Goal: Book appointment/travel/reservation

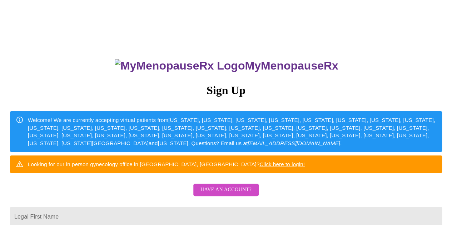
click at [210, 195] on span "Have an account?" at bounding box center [225, 190] width 51 height 9
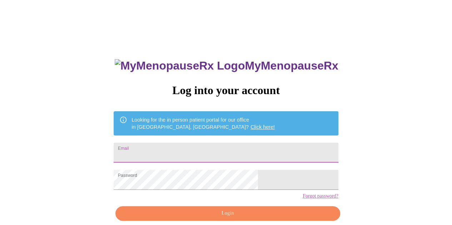
click at [203, 148] on input "Email" at bounding box center [226, 153] width 224 height 20
type input "[EMAIL_ADDRESS][DOMAIN_NAME]"
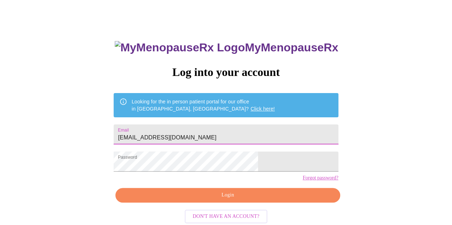
scroll to position [32, 0]
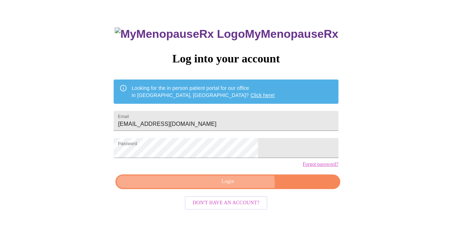
click at [235, 186] on span "Login" at bounding box center [228, 181] width 208 height 9
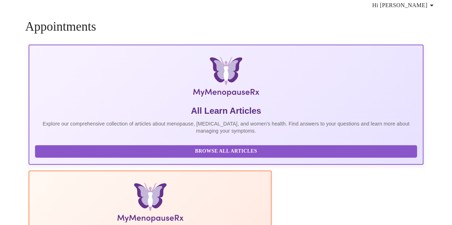
scroll to position [31, 0]
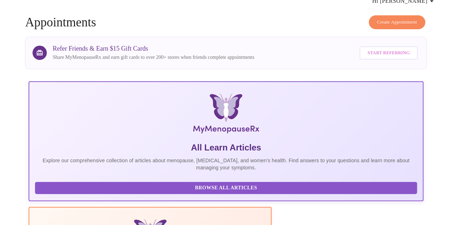
click at [397, 18] on span "Create Appointment" at bounding box center [397, 22] width 40 height 8
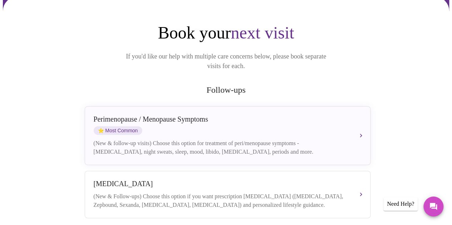
scroll to position [107, 0]
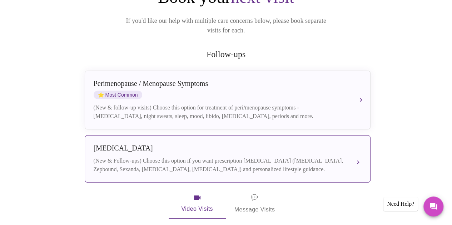
click at [253, 144] on div "[MEDICAL_DATA]" at bounding box center [220, 148] width 253 height 8
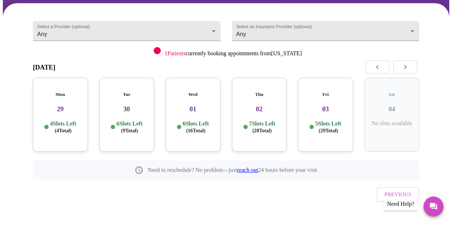
click at [62, 110] on div "Mon 29 4 Slots Left ( 4 Total)" at bounding box center [60, 115] width 55 height 74
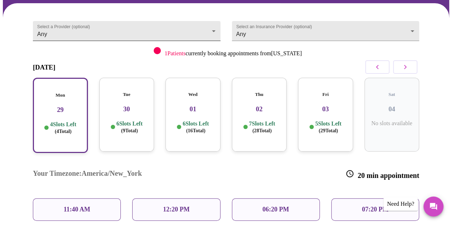
click at [143, 28] on body "MyMenopauseRx Appointments Messaging Labs Uploads Medications Community Refer a…" at bounding box center [226, 122] width 446 height 369
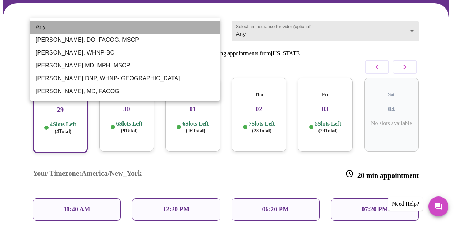
click at [90, 25] on li "Any" at bounding box center [125, 27] width 190 height 13
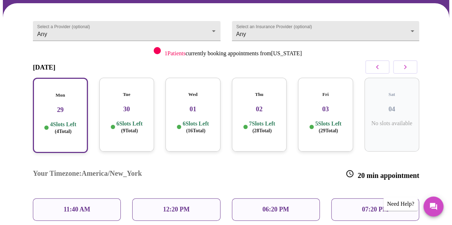
click at [69, 121] on p "4 Slots Left ( 4 Total)" at bounding box center [63, 128] width 26 height 14
click at [316, 28] on body "MyMenopauseRx Appointments Messaging Labs Uploads Medications Community Refer a…" at bounding box center [226, 122] width 446 height 369
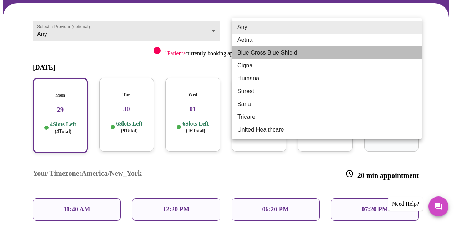
click at [292, 54] on li "Blue Cross Blue Shield" at bounding box center [327, 52] width 190 height 13
type input "Blue Cross Blue Shield"
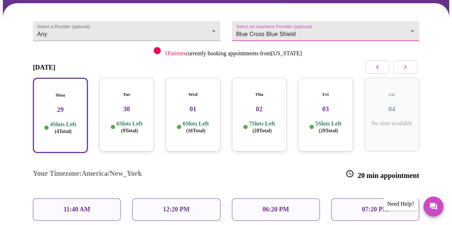
click at [184, 45] on div "Select a Provider (optional) Any Any" at bounding box center [126, 36] width 199 height 49
click at [74, 106] on h3 "29" at bounding box center [60, 110] width 42 height 8
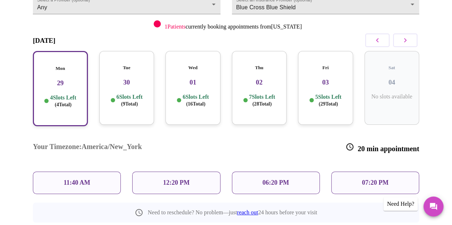
scroll to position [101, 0]
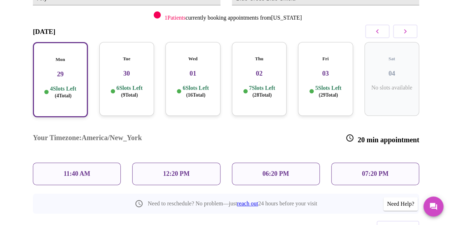
click at [243, 163] on div "06:20 PM" at bounding box center [276, 174] width 88 height 22
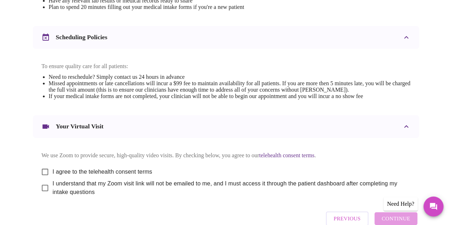
scroll to position [304, 0]
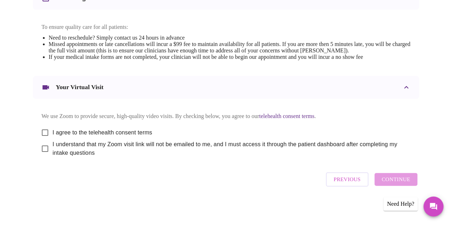
click at [45, 132] on input "I agree to the telehealth consent terms" at bounding box center [44, 132] width 15 height 15
checkbox input "true"
click at [41, 150] on input "I understand that my Zoom visit link will not be emailed to me, and I must acce…" at bounding box center [44, 148] width 15 height 15
checkbox input "true"
click at [402, 184] on span "Continue" at bounding box center [395, 179] width 29 height 9
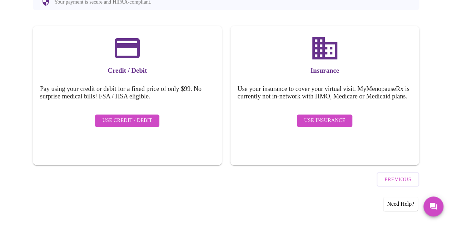
scroll to position [88, 0]
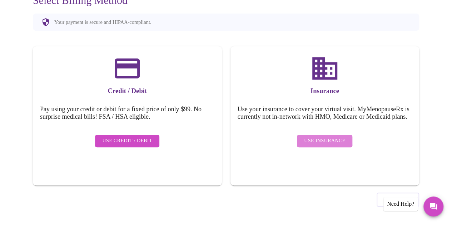
click at [316, 139] on span "Use Insurance" at bounding box center [324, 141] width 41 height 9
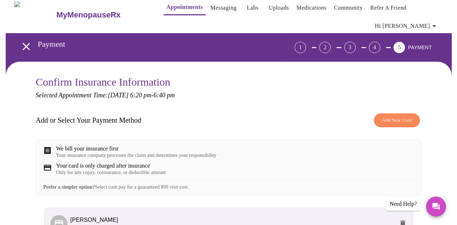
scroll to position [0, 0]
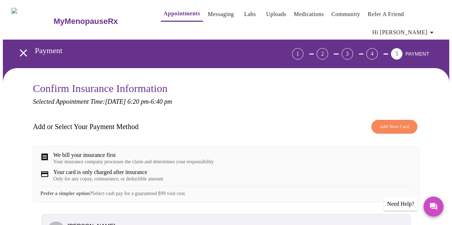
click at [402, 129] on span "Add New Card" at bounding box center [394, 127] width 30 height 8
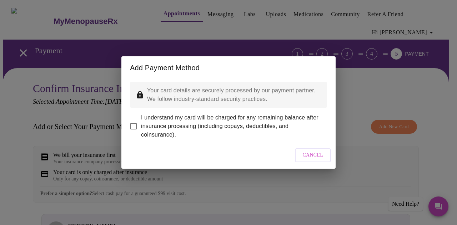
click at [134, 125] on input "I understand my card will be charged for any remaining balance after insurance …" at bounding box center [133, 126] width 15 height 15
checkbox input "true"
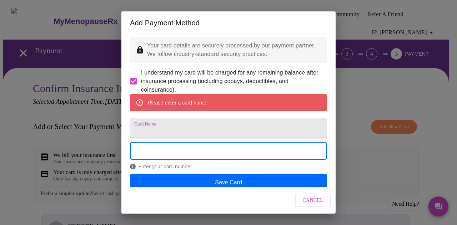
click at [197, 136] on input "Card Name" at bounding box center [228, 129] width 197 height 20
click at [144, 138] on input "Card Name" at bounding box center [228, 129] width 197 height 20
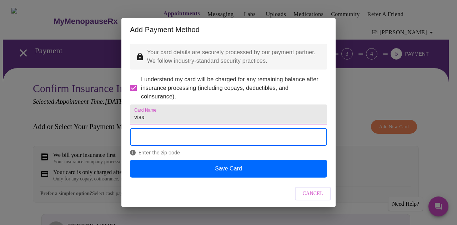
type input "Visa"
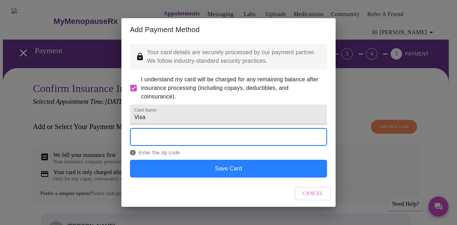
click at [253, 172] on button "Save Card" at bounding box center [228, 169] width 197 height 18
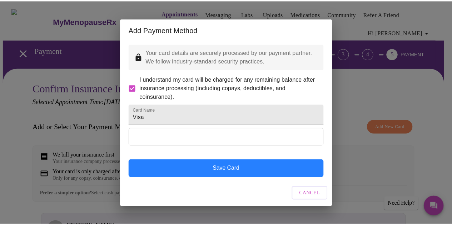
scroll to position [0, 0]
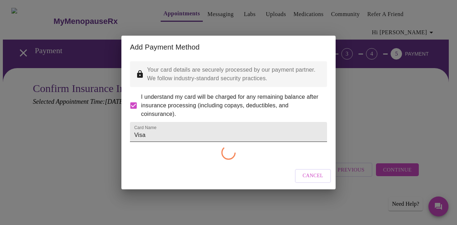
checkbox input "false"
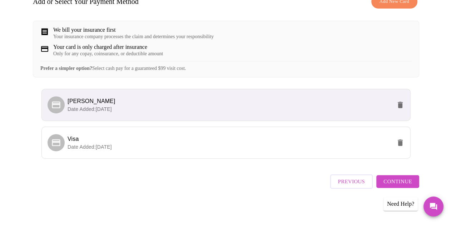
scroll to position [132, 0]
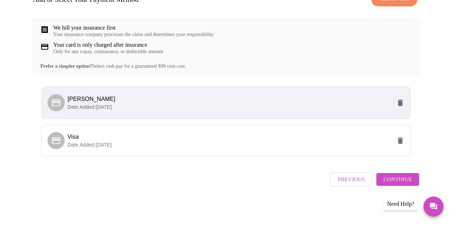
click at [402, 181] on span "Continue" at bounding box center [397, 179] width 29 height 9
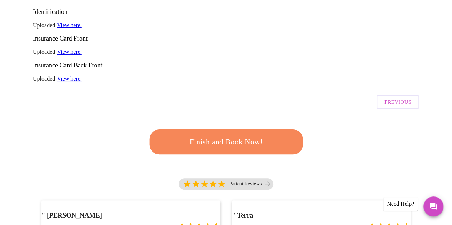
scroll to position [143, 0]
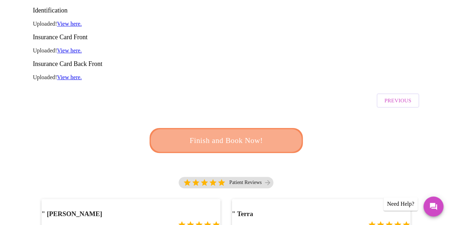
click at [254, 134] on span "Finish and Book Now!" at bounding box center [226, 140] width 132 height 13
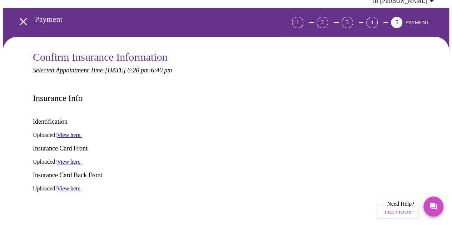
scroll to position [71, 0]
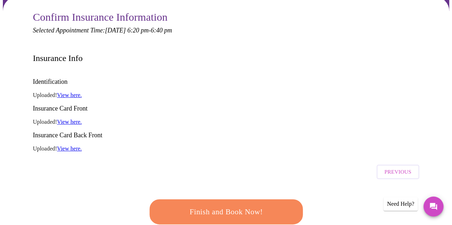
click at [250, 206] on span "Finish and Book Now!" at bounding box center [226, 212] width 132 height 13
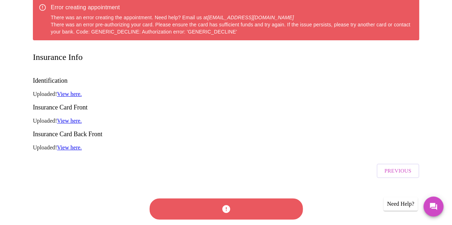
scroll to position [107, 0]
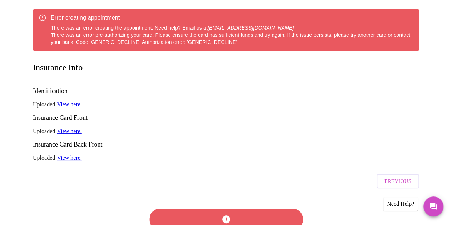
click at [406, 177] on span "Previous" at bounding box center [397, 181] width 27 height 9
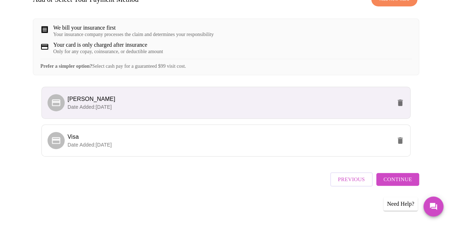
scroll to position [132, 0]
click at [128, 152] on li "Visa Date Added: [DATE]" at bounding box center [225, 141] width 369 height 32
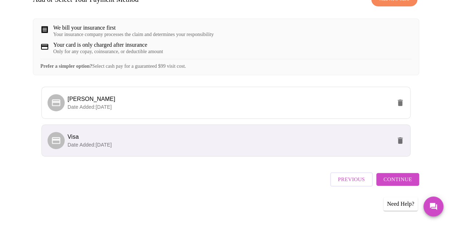
click at [67, 139] on span "Visa" at bounding box center [72, 137] width 11 height 6
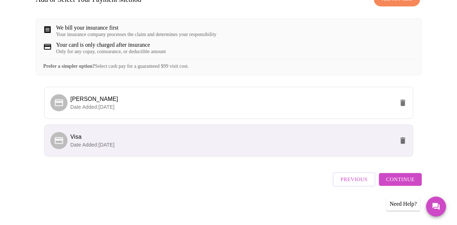
scroll to position [96, 0]
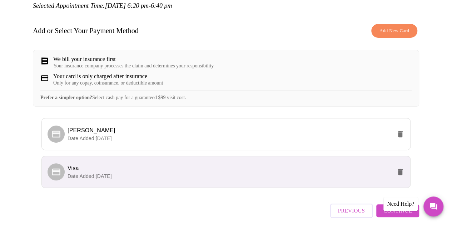
click at [399, 27] on span "Add New Card" at bounding box center [394, 31] width 30 height 8
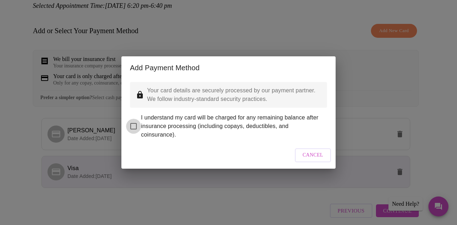
click at [133, 121] on input "I understand my card will be charged for any remaining balance after insurance …" at bounding box center [133, 126] width 15 height 15
checkbox input "true"
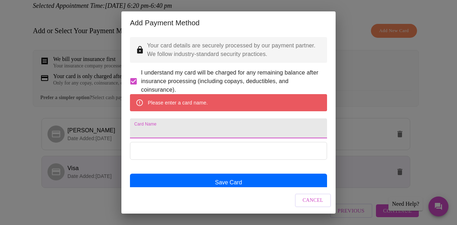
click at [185, 138] on input "Card Name" at bounding box center [228, 129] width 197 height 20
type input "Visa"
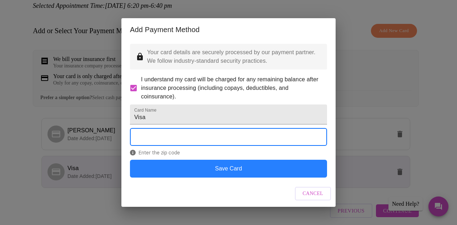
click at [254, 178] on button "Save Card" at bounding box center [228, 169] width 197 height 18
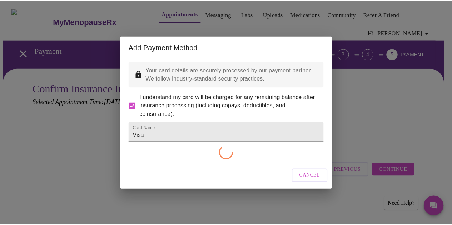
scroll to position [0, 0]
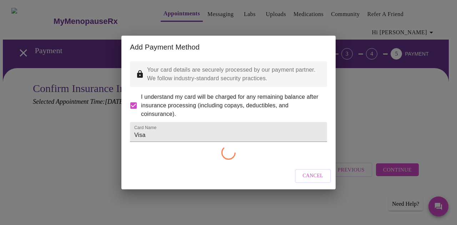
checkbox input "false"
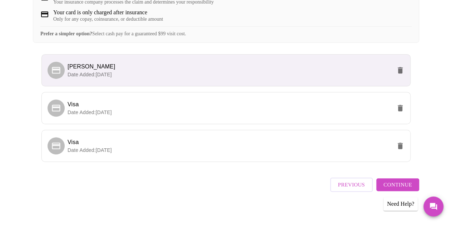
scroll to position [169, 0]
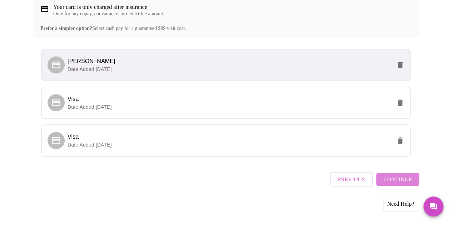
click at [399, 180] on span "Continue" at bounding box center [397, 179] width 29 height 9
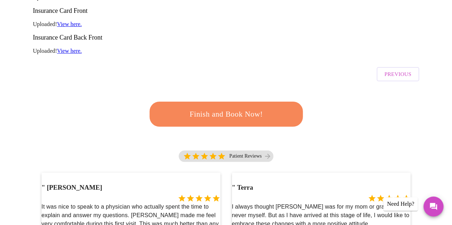
click at [250, 102] on button "Finish and Book Now!" at bounding box center [225, 114] width 153 height 25
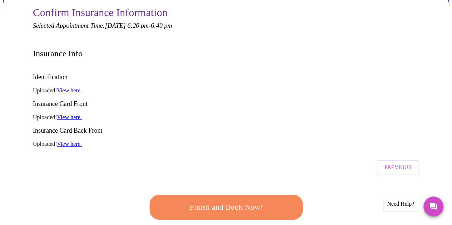
scroll to position [143, 0]
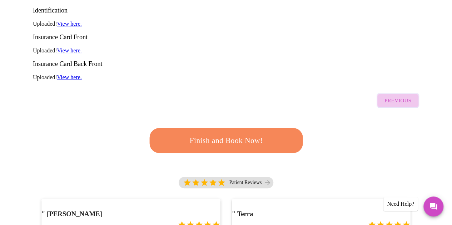
click at [400, 96] on span "Previous" at bounding box center [397, 100] width 27 height 9
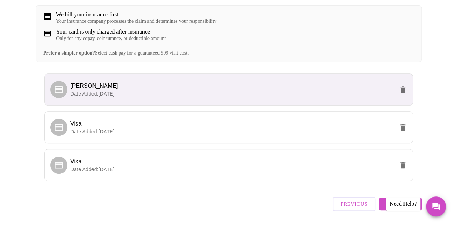
scroll to position [169, 0]
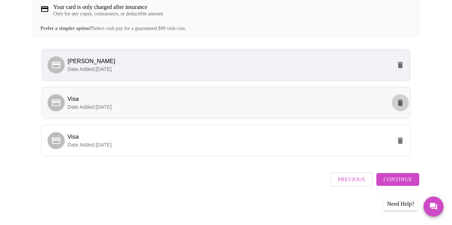
click at [404, 107] on icon "delete" at bounding box center [399, 103] width 9 height 9
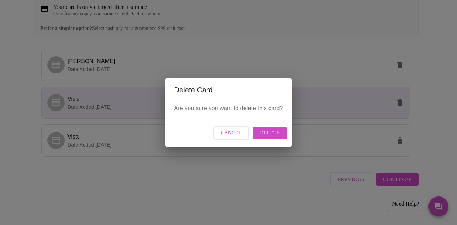
click at [274, 135] on span "Delete" at bounding box center [270, 133] width 20 height 9
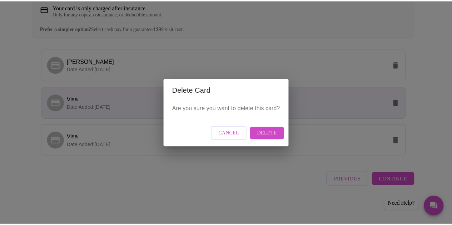
scroll to position [0, 0]
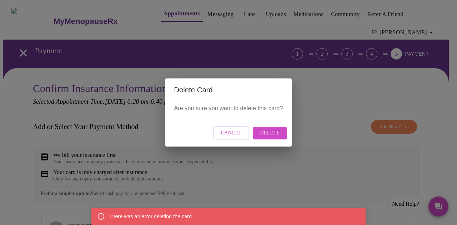
click at [240, 131] on span "Cancel" at bounding box center [231, 133] width 21 height 9
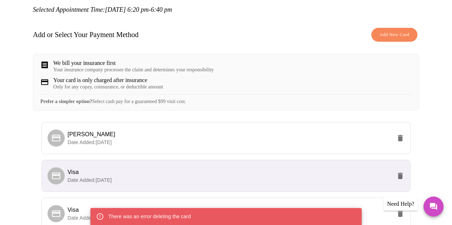
scroll to position [143, 0]
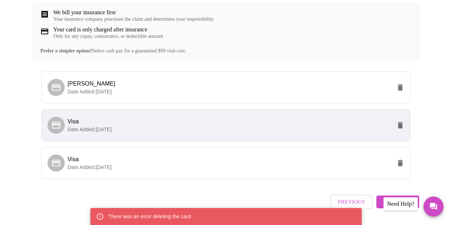
click at [240, 126] on span "Visa" at bounding box center [229, 121] width 324 height 9
click at [97, 126] on span "Visa" at bounding box center [229, 121] width 324 height 9
click at [70, 125] on span "Visa" at bounding box center [72, 122] width 11 height 6
click at [78, 132] on span "Date Added: [DATE]" at bounding box center [89, 130] width 44 height 6
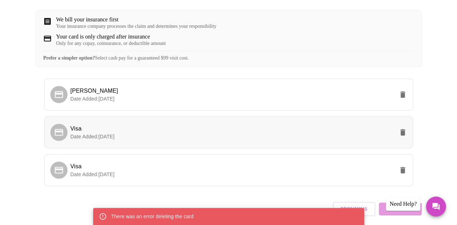
scroll to position [133, 0]
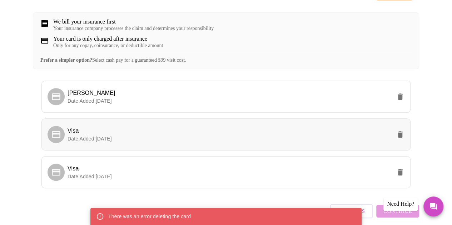
click at [111, 142] on span "Date Added: [DATE]" at bounding box center [89, 139] width 44 height 6
click at [402, 100] on icon "delete" at bounding box center [399, 97] width 5 height 6
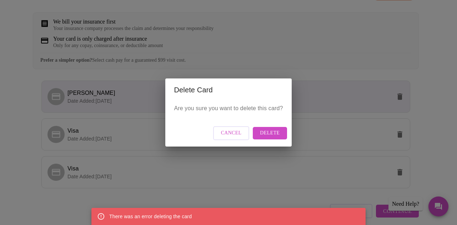
click at [269, 132] on span "Delete" at bounding box center [270, 133] width 20 height 9
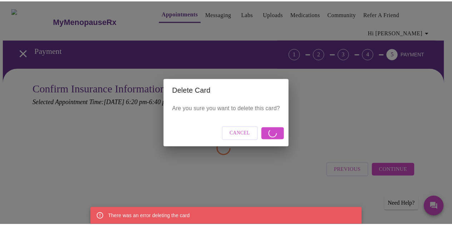
scroll to position [0, 0]
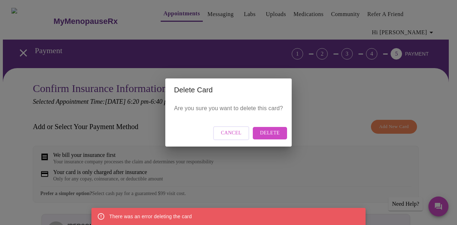
click at [271, 135] on span "Delete" at bounding box center [270, 133] width 20 height 9
click at [219, 132] on button "Cancel" at bounding box center [231, 133] width 36 height 14
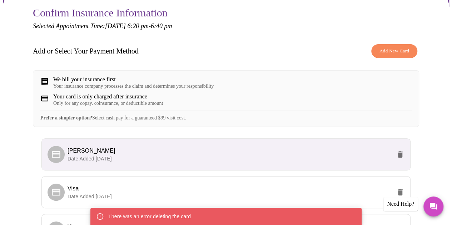
scroll to position [169, 0]
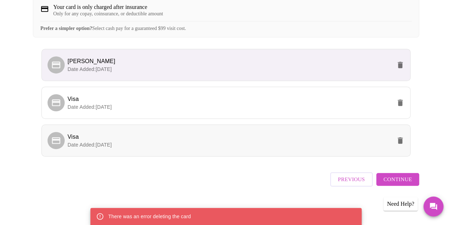
click at [182, 148] on p "Date Added: [DATE]" at bounding box center [229, 144] width 324 height 7
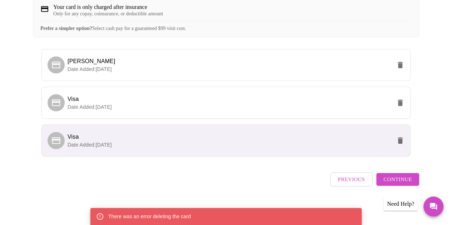
drag, startPoint x: 58, startPoint y: 140, endPoint x: 65, endPoint y: 140, distance: 6.4
click at [60, 140] on div at bounding box center [55, 140] width 17 height 17
click at [67, 140] on span "Visa" at bounding box center [72, 137] width 11 height 6
click at [406, 184] on span "Continue" at bounding box center [397, 179] width 29 height 9
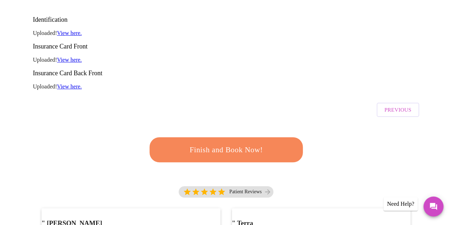
scroll to position [62, 0]
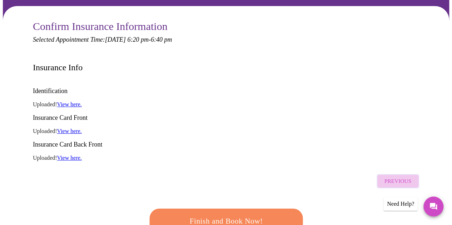
click at [391, 177] on span "Previous" at bounding box center [397, 181] width 27 height 9
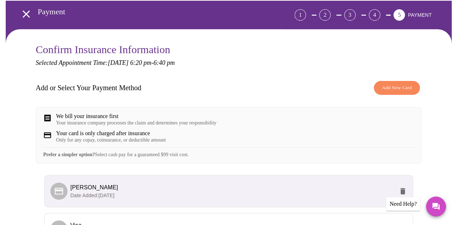
scroll to position [132, 0]
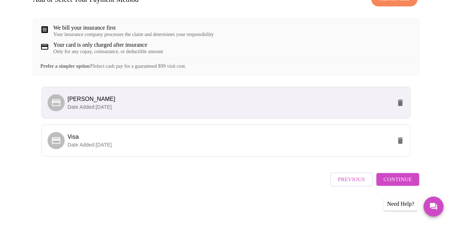
click at [402, 106] on icon "delete" at bounding box center [399, 103] width 5 height 6
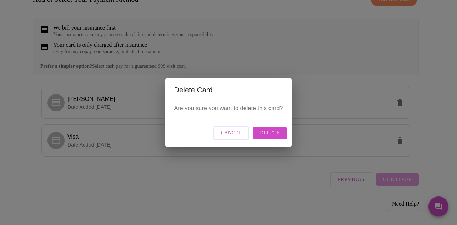
click at [269, 132] on span "Delete" at bounding box center [270, 133] width 20 height 9
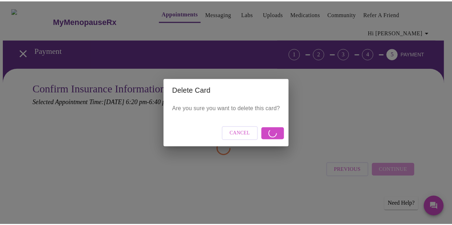
scroll to position [0, 0]
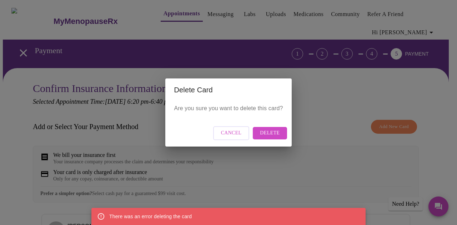
click at [264, 130] on span "Delete" at bounding box center [270, 133] width 20 height 9
click at [276, 134] on span "Delete" at bounding box center [270, 133] width 20 height 9
click at [270, 134] on span "Delete" at bounding box center [270, 133] width 20 height 9
click at [243, 132] on button "Cancel" at bounding box center [231, 133] width 36 height 14
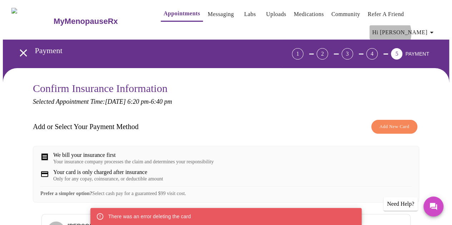
click at [416, 30] on span "Hi [PERSON_NAME]" at bounding box center [404, 32] width 64 height 10
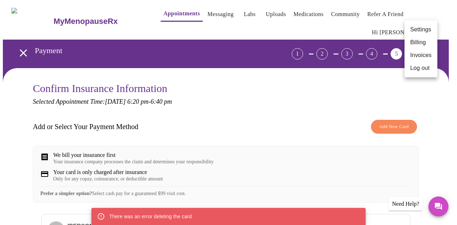
click at [415, 40] on li "Billing" at bounding box center [420, 42] width 33 height 13
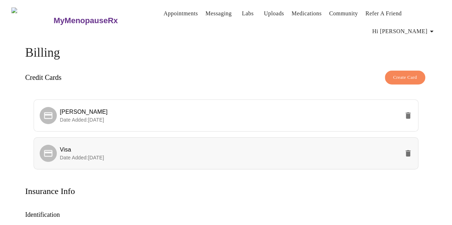
click at [116, 149] on span "Visa" at bounding box center [229, 150] width 339 height 9
click at [54, 153] on div at bounding box center [50, 153] width 20 height 17
click at [410, 112] on icon "delete" at bounding box center [407, 115] width 5 height 6
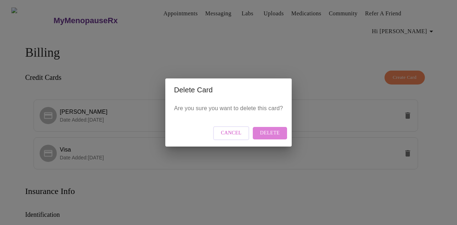
click at [269, 131] on span "Delete" at bounding box center [270, 133] width 20 height 9
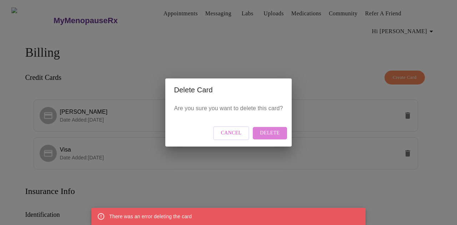
click at [278, 130] on span "Delete" at bounding box center [270, 133] width 20 height 9
click at [282, 69] on div "Delete Card Are you sure you want to delete this card? Cancel Delete" at bounding box center [228, 112] width 457 height 225
click at [278, 135] on span "Delete" at bounding box center [270, 133] width 20 height 9
click at [234, 135] on span "Cancel" at bounding box center [231, 133] width 21 height 9
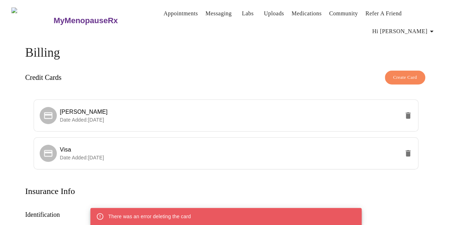
click at [417, 79] on span "Create Card" at bounding box center [405, 78] width 24 height 8
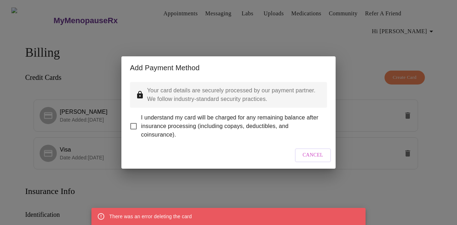
click at [132, 122] on input "I understand my card will be charged for any remaining balance after insurance …" at bounding box center [133, 126] width 15 height 15
checkbox input "true"
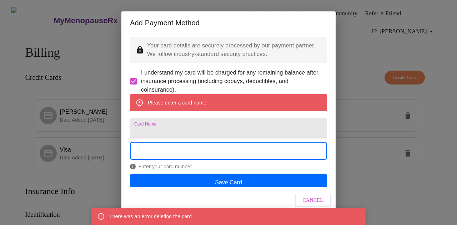
click at [192, 138] on input "Card Name" at bounding box center [228, 129] width 197 height 20
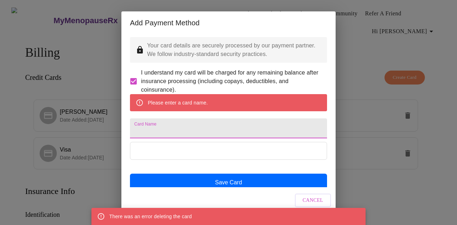
type input "[PERSON_NAME]"
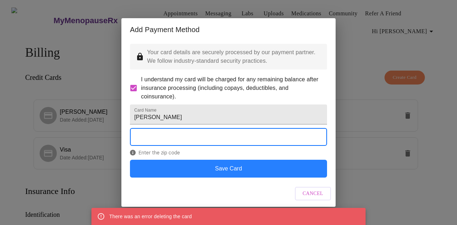
click at [276, 178] on button "Save Card" at bounding box center [228, 169] width 197 height 18
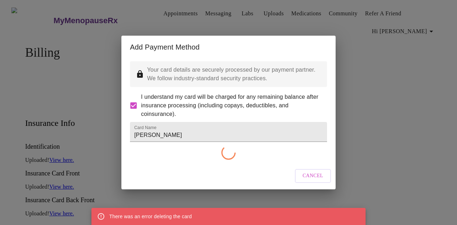
checkbox input "false"
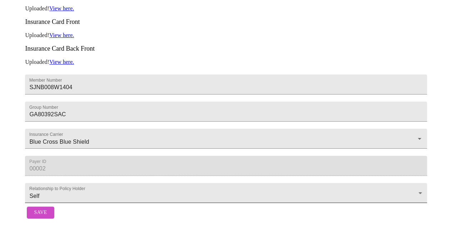
scroll to position [269, 0]
click at [46, 211] on button "Save" at bounding box center [40, 213] width 27 height 12
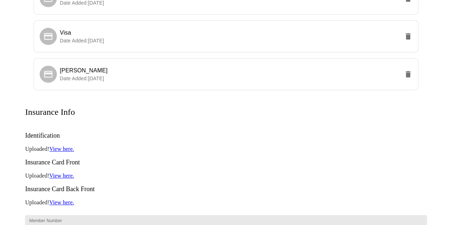
scroll to position [0, 0]
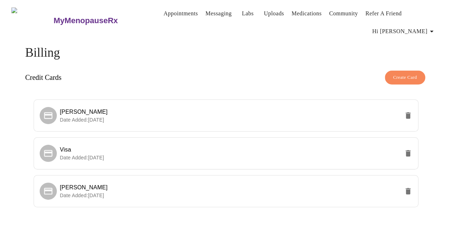
click at [163, 11] on link "Appointments" at bounding box center [180, 14] width 34 height 10
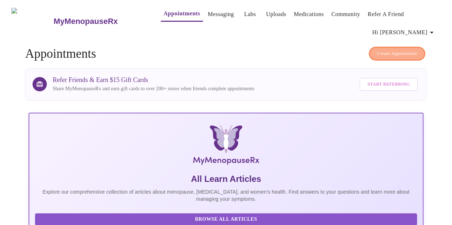
click at [405, 50] on span "Create Appointment" at bounding box center [397, 54] width 40 height 8
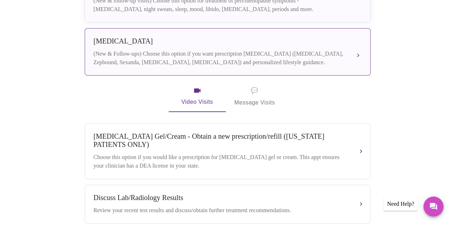
scroll to position [178, 0]
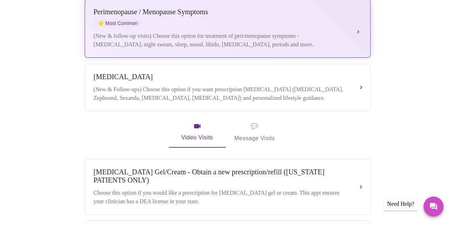
click at [300, 41] on button "[MEDICAL_DATA] / Menopause Symptoms ⭐ Most Common (New & follow-up visits) Choo…" at bounding box center [228, 28] width 286 height 59
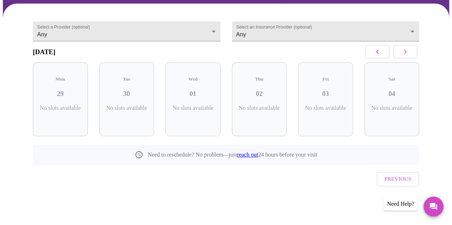
scroll to position [53, 0]
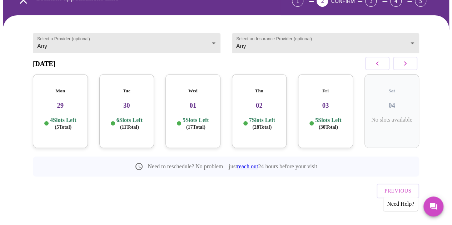
click at [57, 117] on p "4 Slots Left ( 5 Total)" at bounding box center [63, 124] width 26 height 14
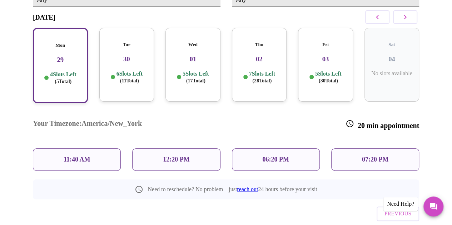
scroll to position [111, 0]
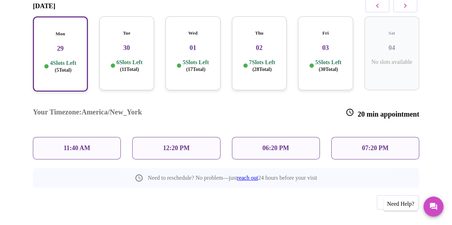
click at [267, 145] on p "06:20 PM" at bounding box center [275, 148] width 26 height 7
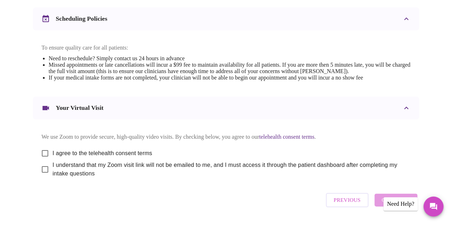
scroll to position [304, 0]
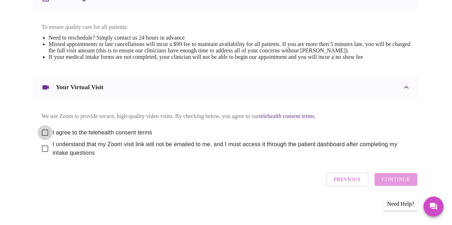
click at [41, 132] on input "I agree to the telehealth consent terms" at bounding box center [44, 132] width 15 height 15
checkbox input "true"
click at [41, 152] on input "I understand that my Zoom visit link will not be emailed to me, and I must acce…" at bounding box center [44, 148] width 15 height 15
checkbox input "true"
click at [408, 180] on span "Continue" at bounding box center [395, 179] width 29 height 9
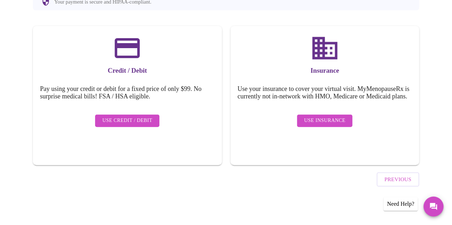
scroll to position [88, 0]
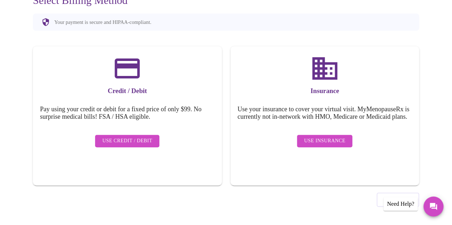
click at [130, 135] on button "Use Credit / Debit" at bounding box center [127, 141] width 64 height 12
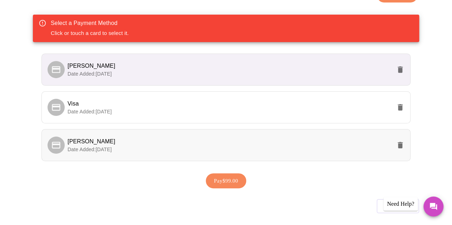
scroll to position [152, 0]
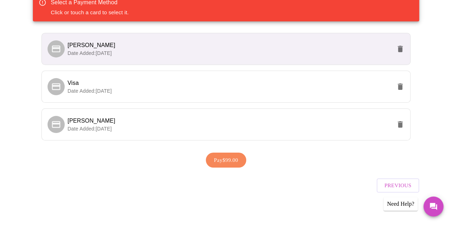
click at [411, 181] on span "Previous" at bounding box center [397, 185] width 27 height 9
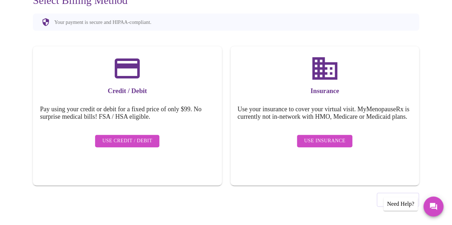
click at [316, 142] on span "Use Insurance" at bounding box center [324, 141] width 41 height 9
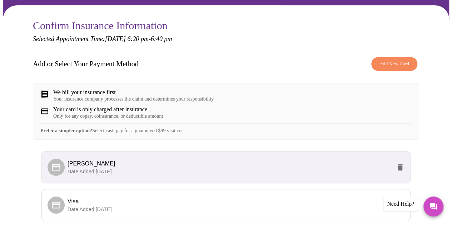
scroll to position [143, 0]
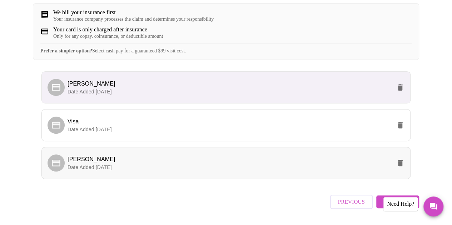
click at [207, 171] on p "Date Added: [DATE]" at bounding box center [229, 167] width 324 height 7
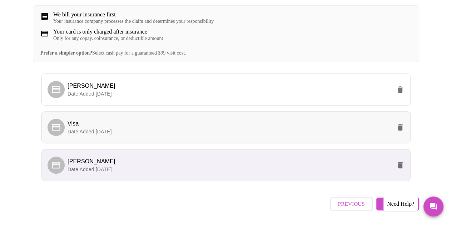
scroll to position [133, 0]
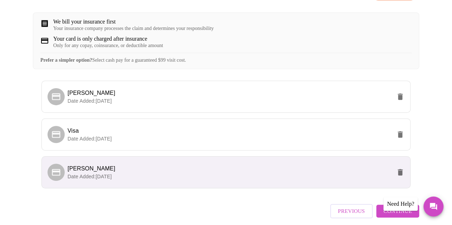
click at [399, 216] on span "Continue" at bounding box center [397, 211] width 29 height 9
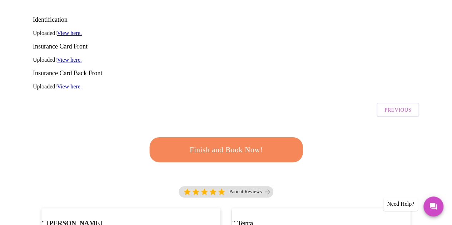
click at [266, 143] on span "Finish and Book Now!" at bounding box center [226, 149] width 132 height 13
